Goal: Information Seeking & Learning: Learn about a topic

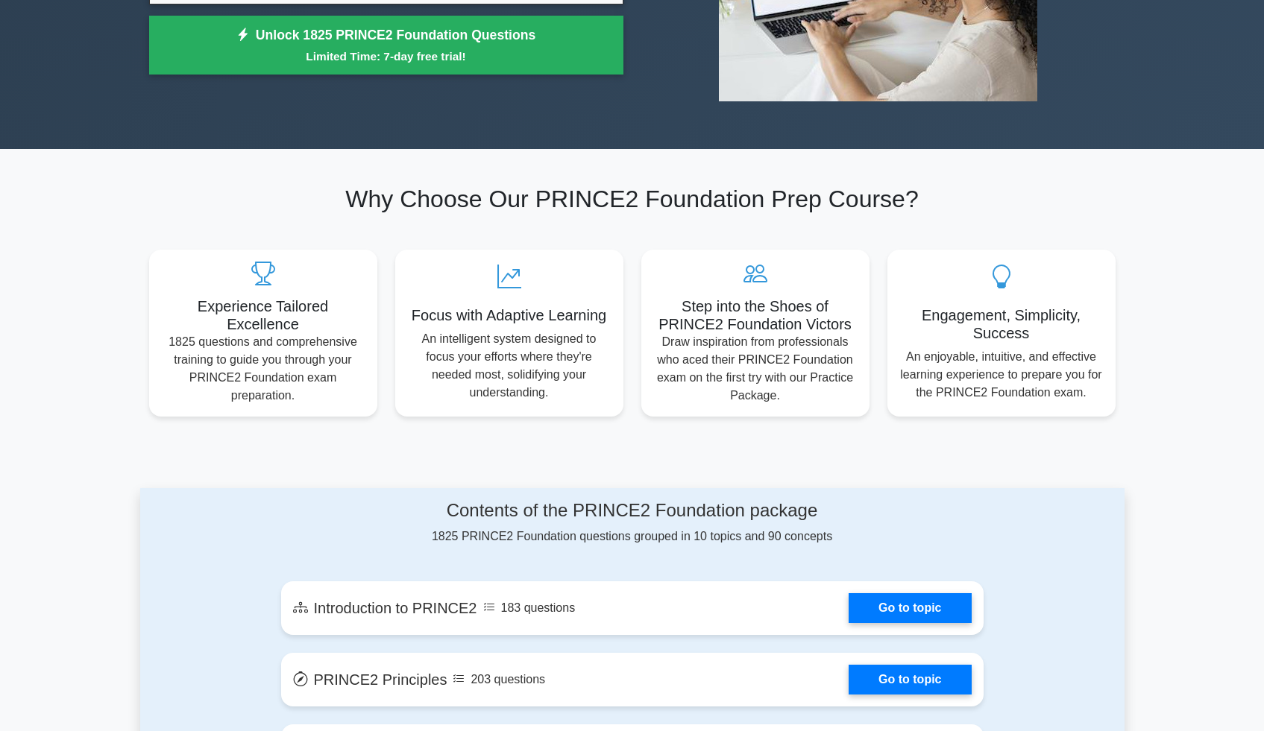
scroll to position [645, 0]
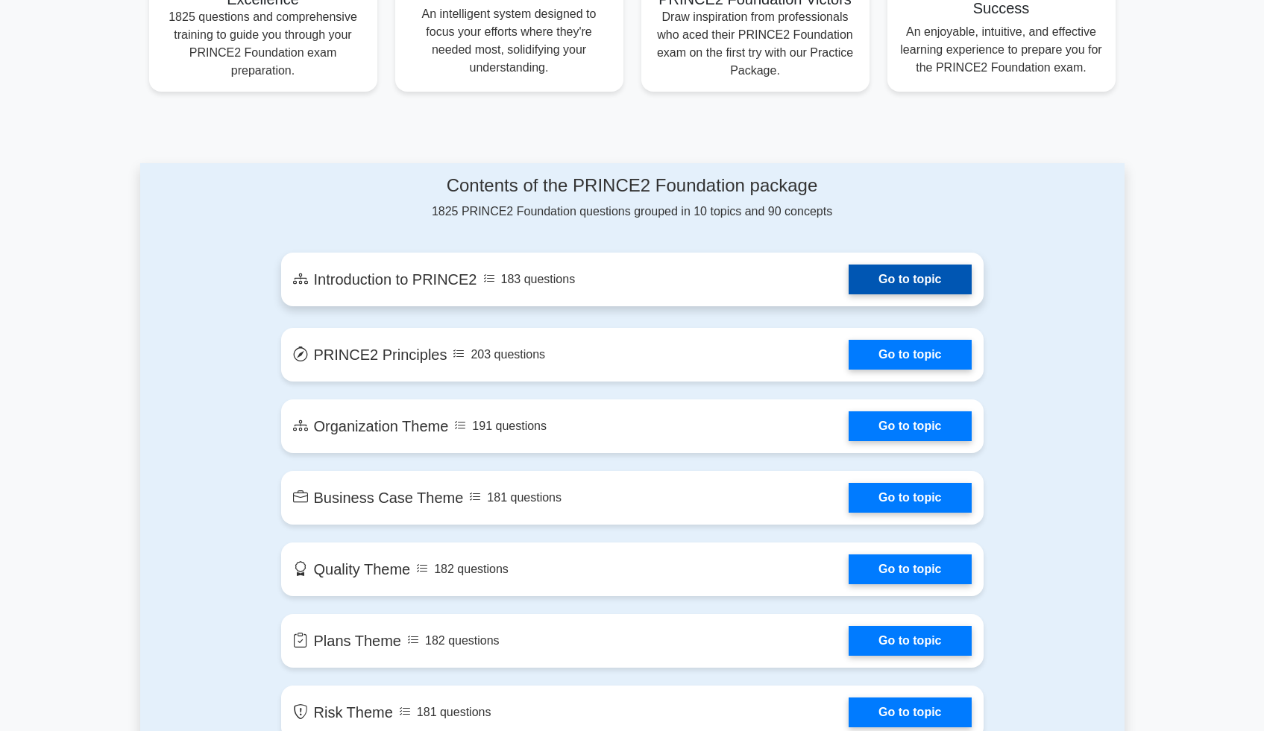
click at [878, 282] on link "Go to topic" at bounding box center [909, 280] width 122 height 30
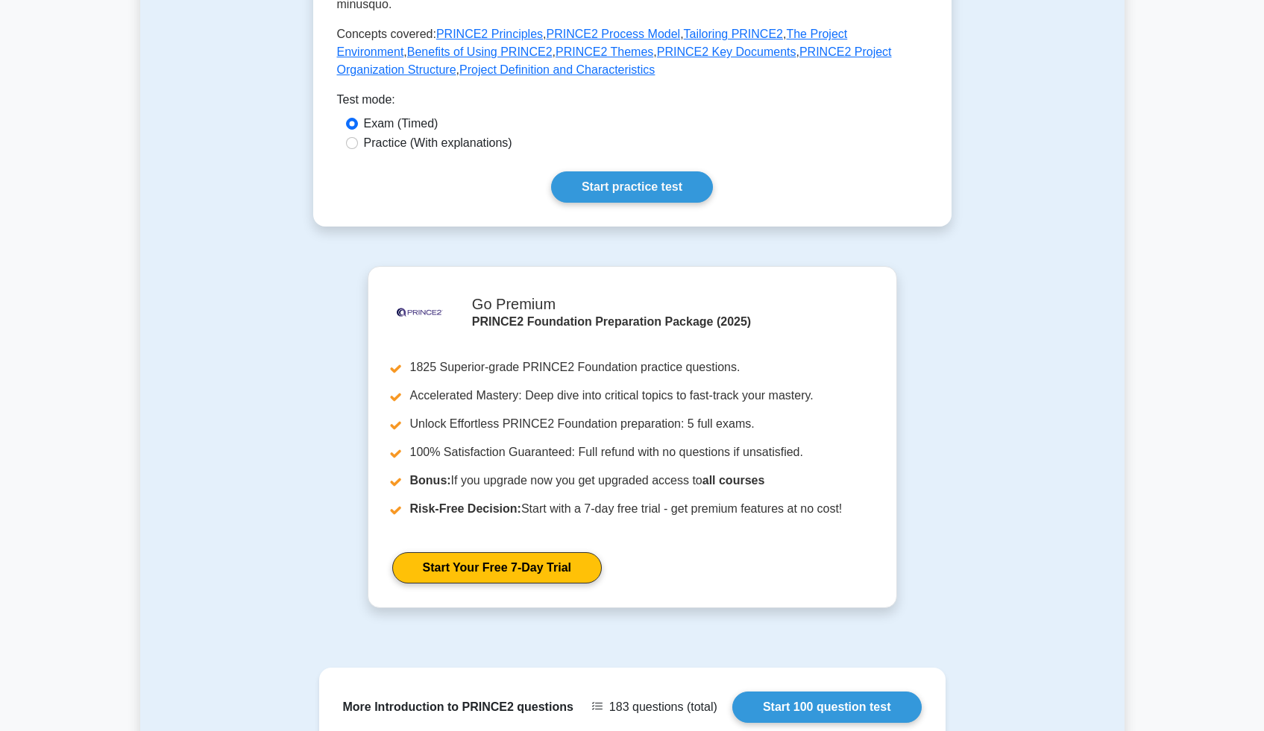
scroll to position [158, 0]
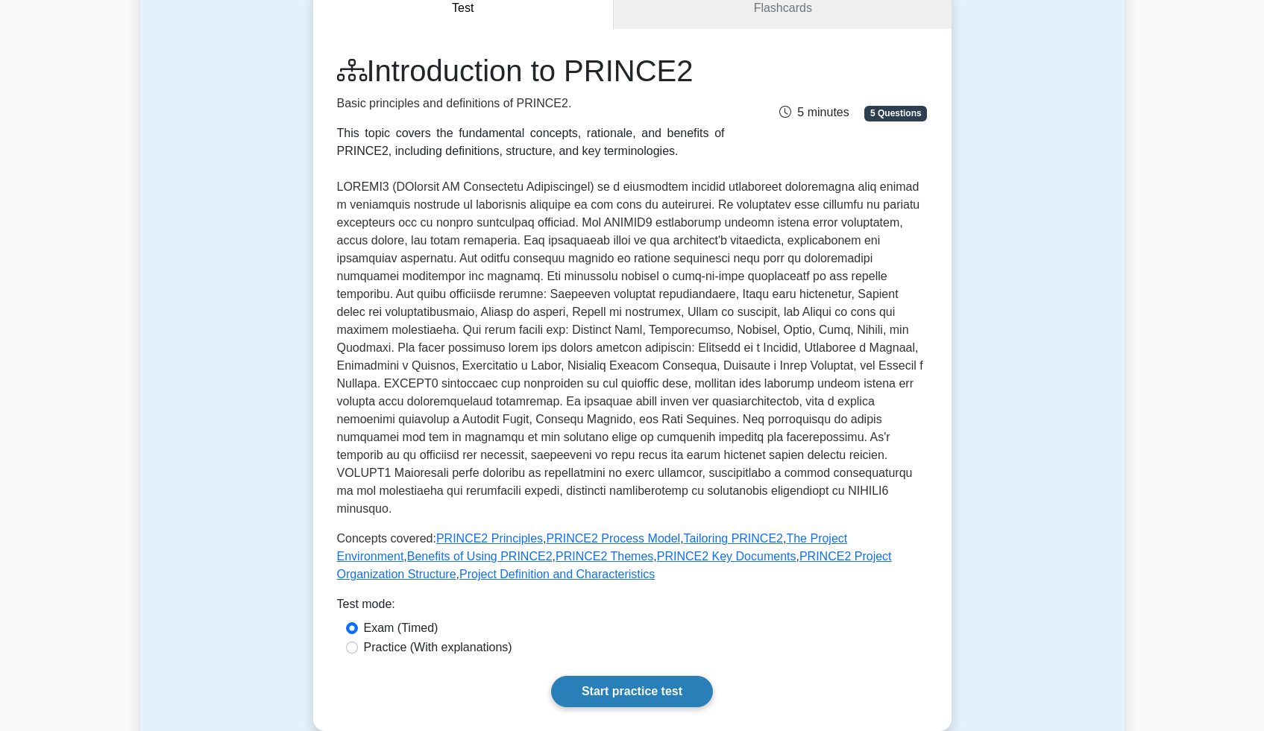
click at [697, 676] on link "Start practice test" at bounding box center [632, 691] width 162 height 31
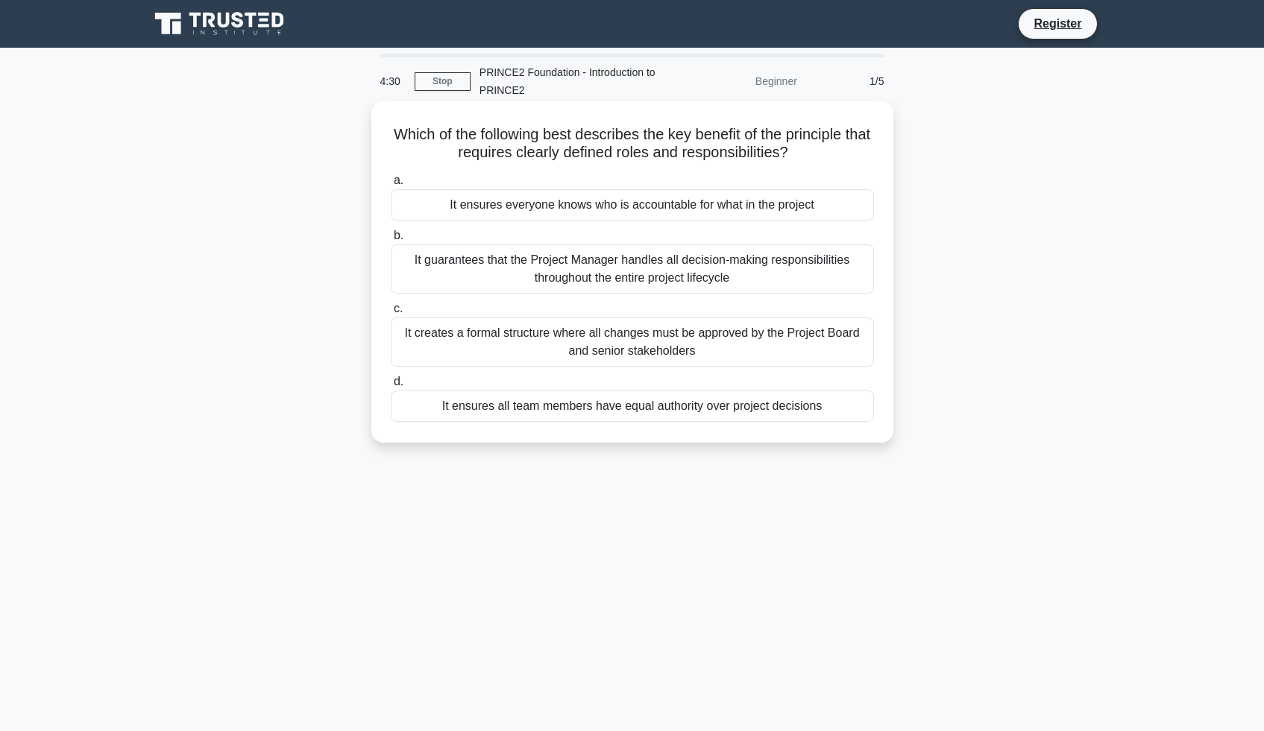
click at [586, 204] on div "It ensures everyone knows who is accountable for what in the project" at bounding box center [632, 204] width 483 height 31
click at [391, 186] on input "a. It ensures everyone knows who is accountable for what in the project" at bounding box center [391, 181] width 0 height 10
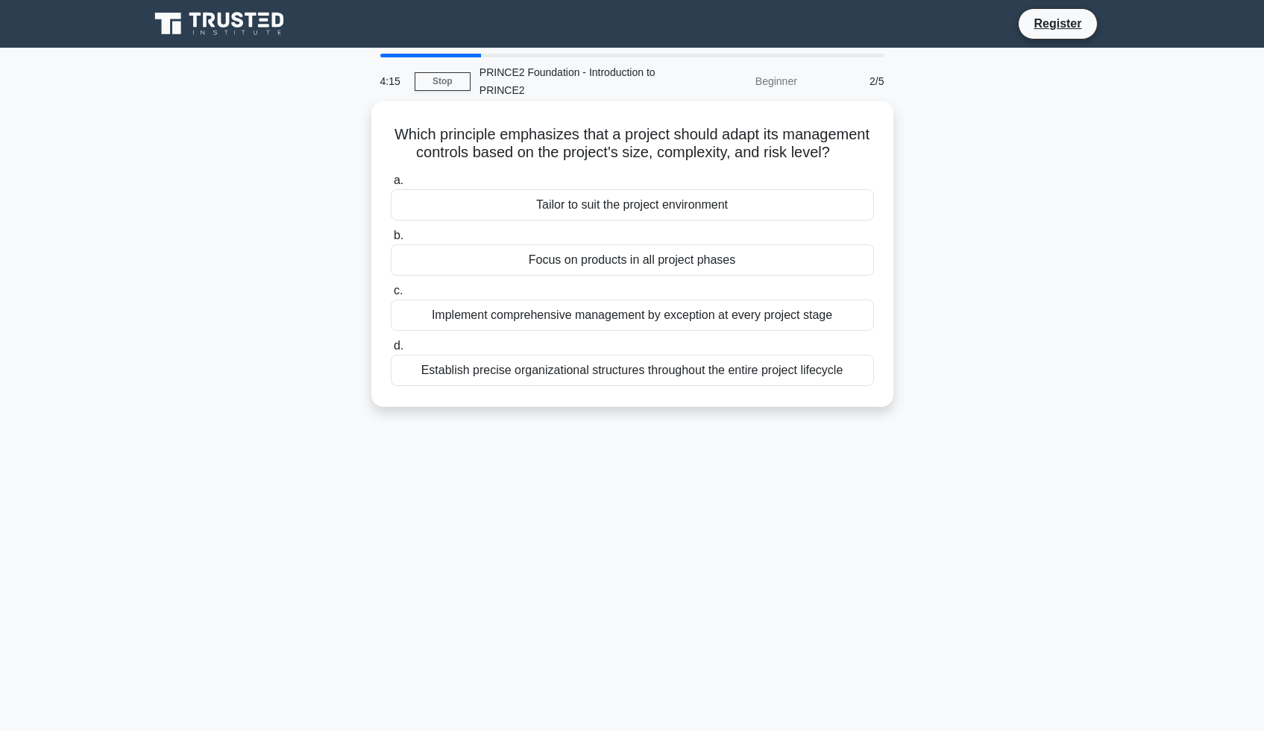
click at [841, 211] on div "Tailor to suit the project environment" at bounding box center [632, 204] width 483 height 31
click at [391, 186] on input "a. Tailor to suit the project environment" at bounding box center [391, 181] width 0 height 10
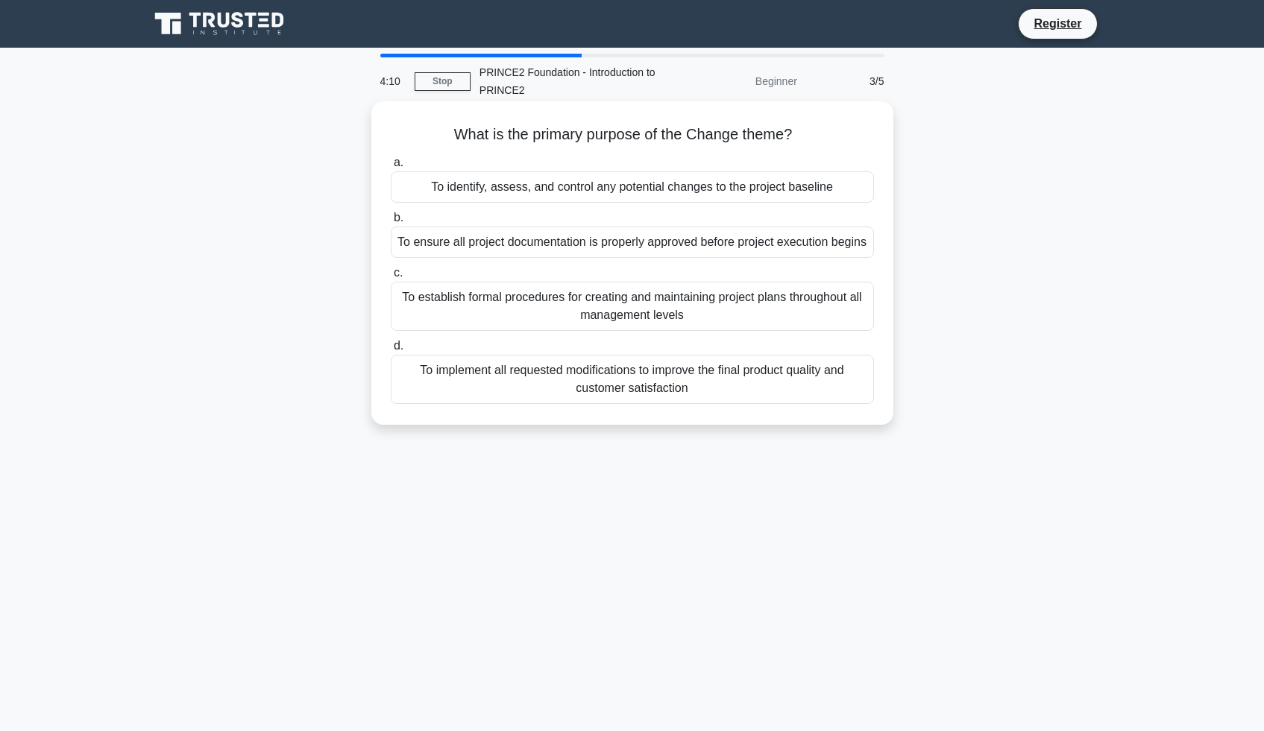
click at [823, 315] on div "To establish formal procedures for creating and maintaining project plans throu…" at bounding box center [632, 306] width 483 height 49
click at [391, 278] on input "c. To establish formal procedures for creating and maintaining project plans th…" at bounding box center [391, 273] width 0 height 10
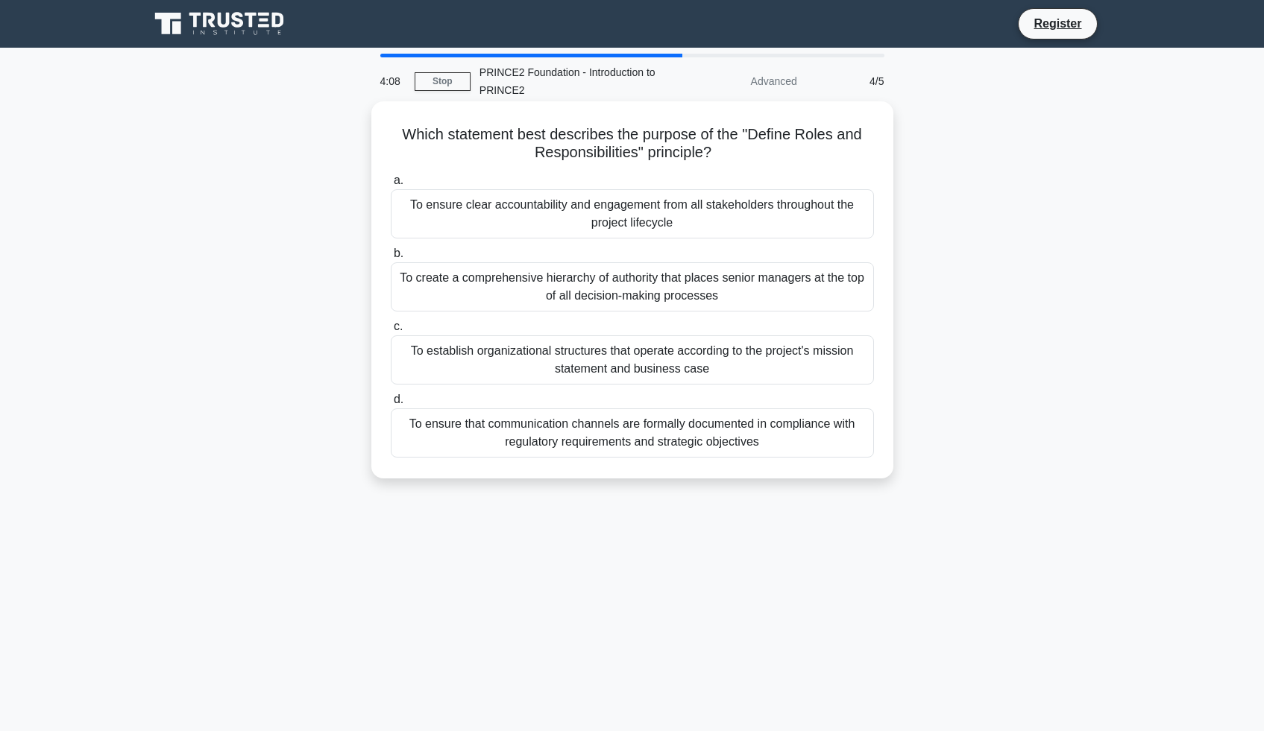
click at [831, 297] on div "To create a comprehensive hierarchy of authority that places senior managers at…" at bounding box center [632, 286] width 483 height 49
click at [391, 259] on input "b. To create a comprehensive hierarchy of authority that places senior managers…" at bounding box center [391, 254] width 0 height 10
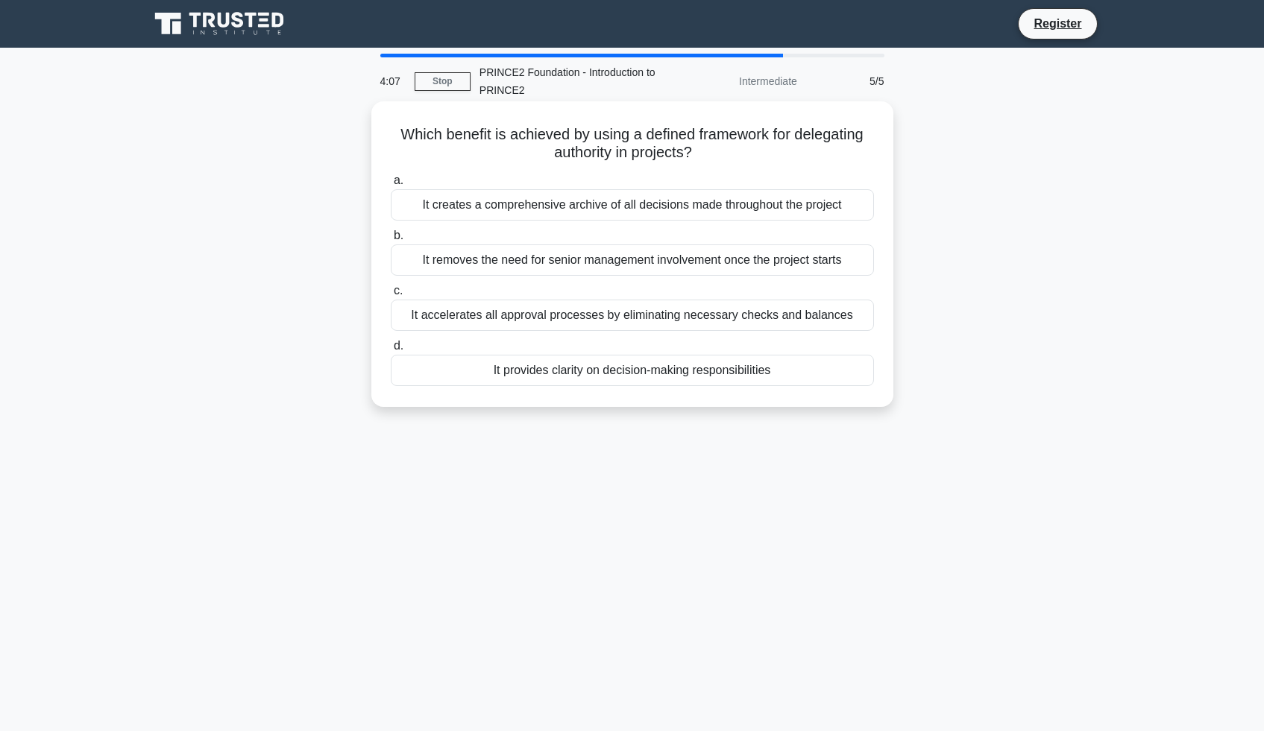
click at [819, 211] on div "It creates a comprehensive archive of all decisions made throughout the project" at bounding box center [632, 204] width 483 height 31
click at [391, 186] on input "a. It creates a comprehensive archive of all decisions made throughout the proj…" at bounding box center [391, 181] width 0 height 10
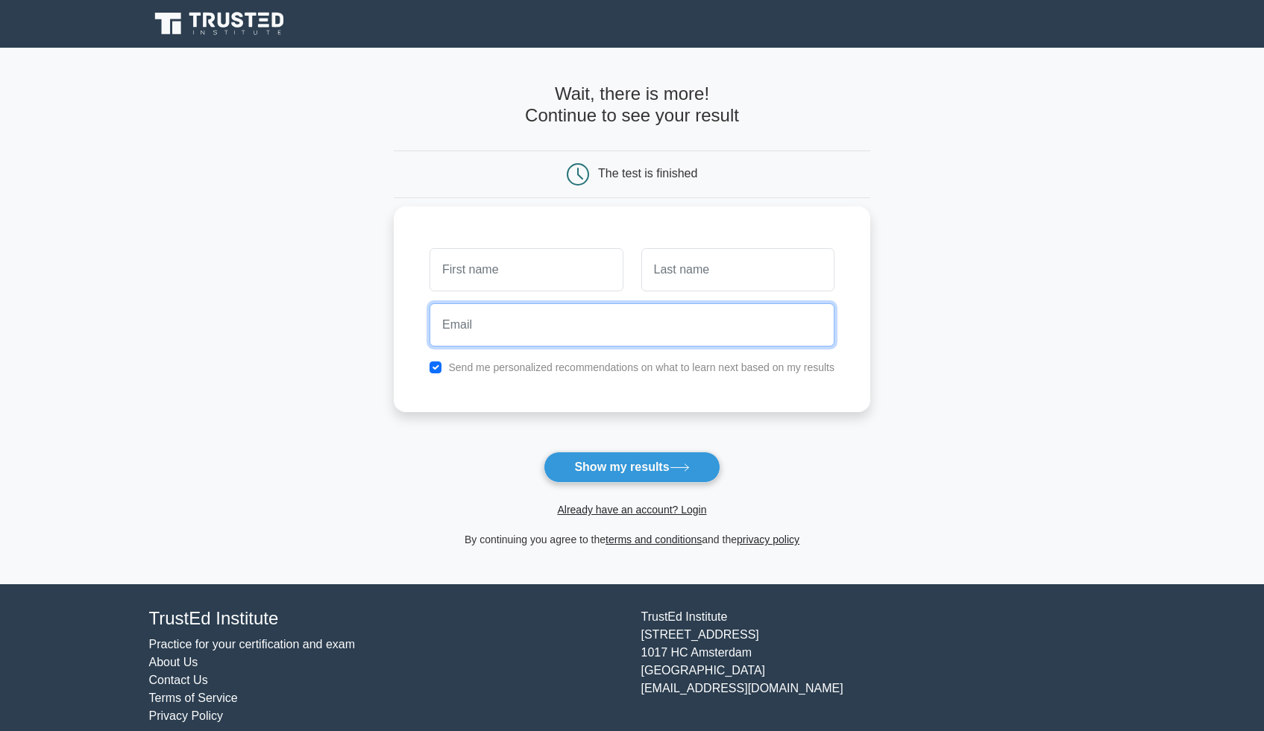
click at [610, 322] on input "email" at bounding box center [631, 324] width 405 height 43
type input "ioannadomari@gmail.com"
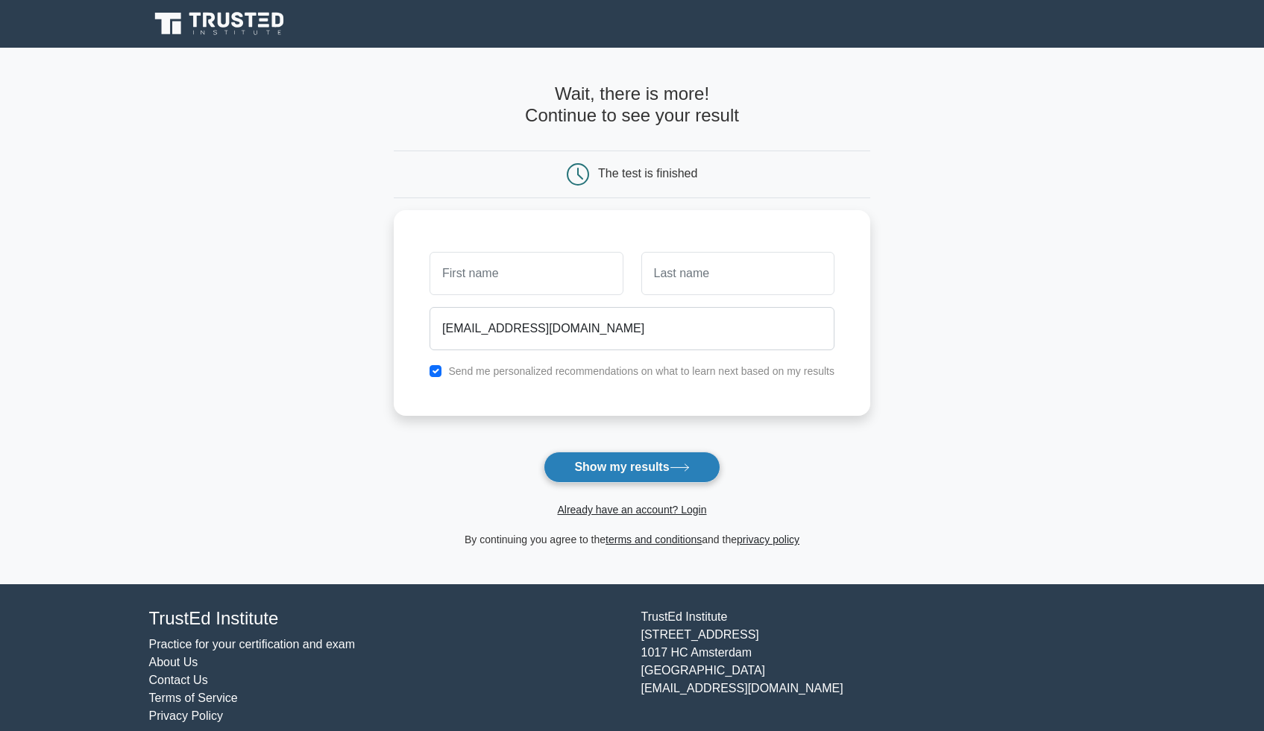
click at [682, 458] on button "Show my results" at bounding box center [632, 467] width 176 height 31
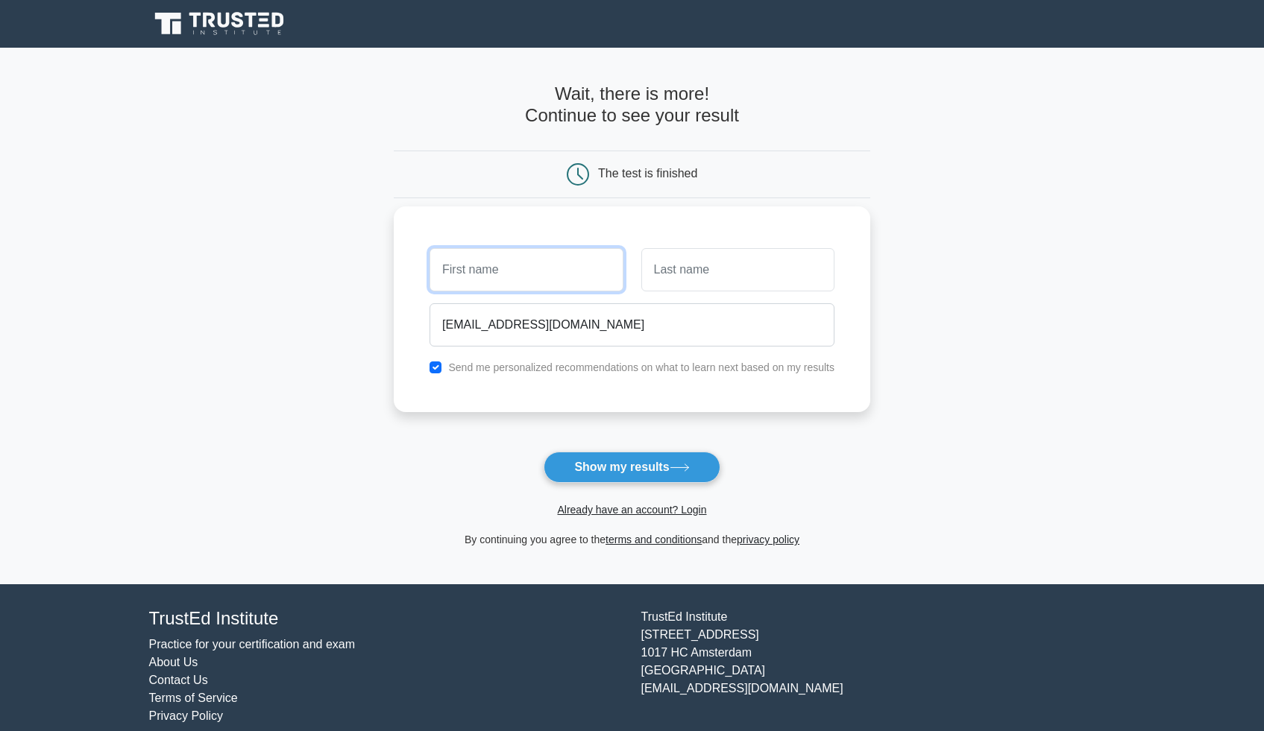
type input "[PERSON_NAME]"
click at [679, 277] on input "text" at bounding box center [737, 269] width 193 height 43
type input "Ntomari"
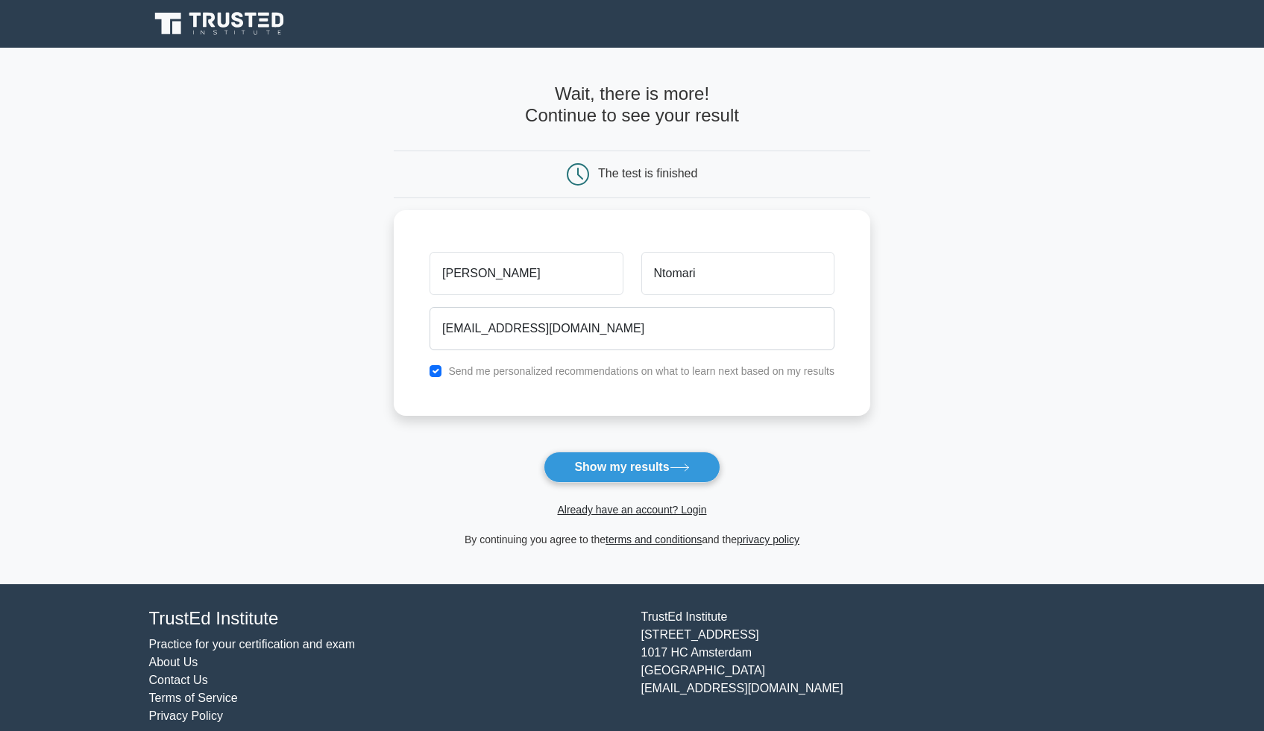
drag, startPoint x: 690, startPoint y: 463, endPoint x: 764, endPoint y: 462, distance: 74.6
click at [690, 463] on button "Show my results" at bounding box center [632, 467] width 176 height 31
